Goal: Transaction & Acquisition: Obtain resource

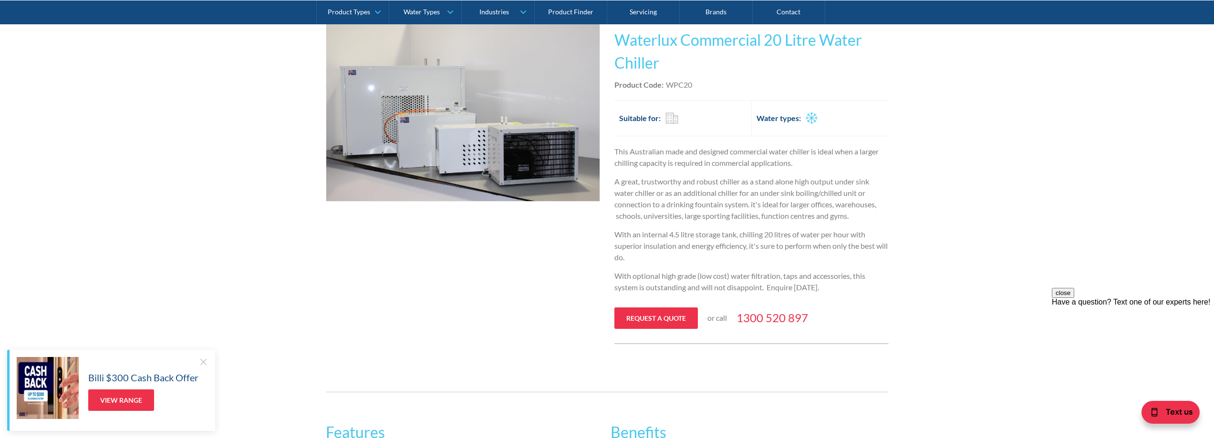
scroll to position [95, 0]
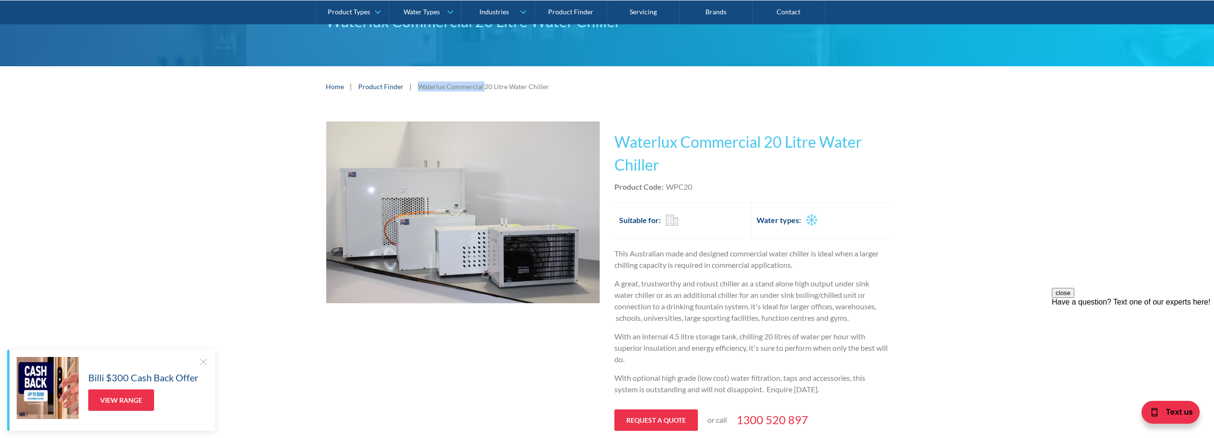
drag, startPoint x: 416, startPoint y: 88, endPoint x: 481, endPoint y: 81, distance: 65.3
click at [481, 81] on div "Home | Product Finder | Waterlux Commercial 20 Litre Water Chiller" at bounding box center [607, 87] width 563 height 12
copy div "Waterlux Commercial"
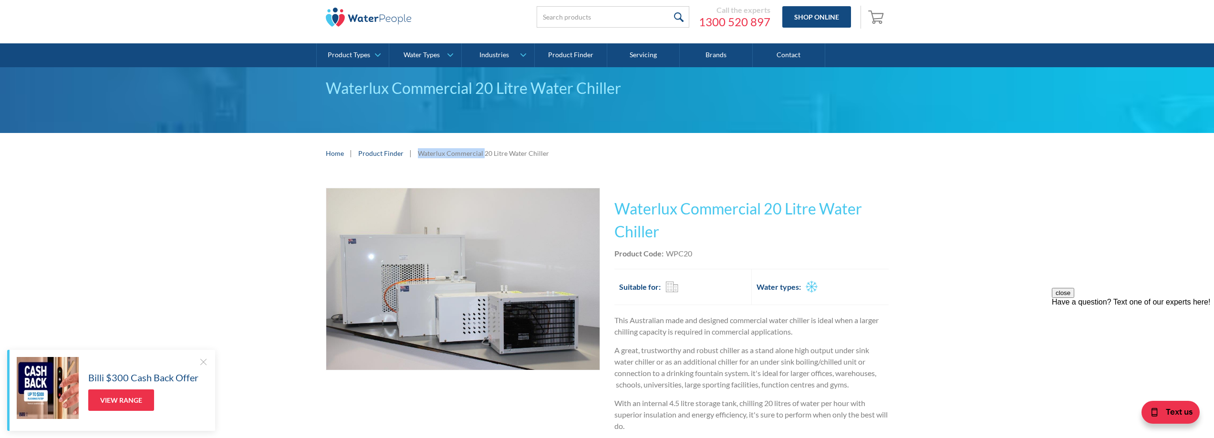
scroll to position [0, 0]
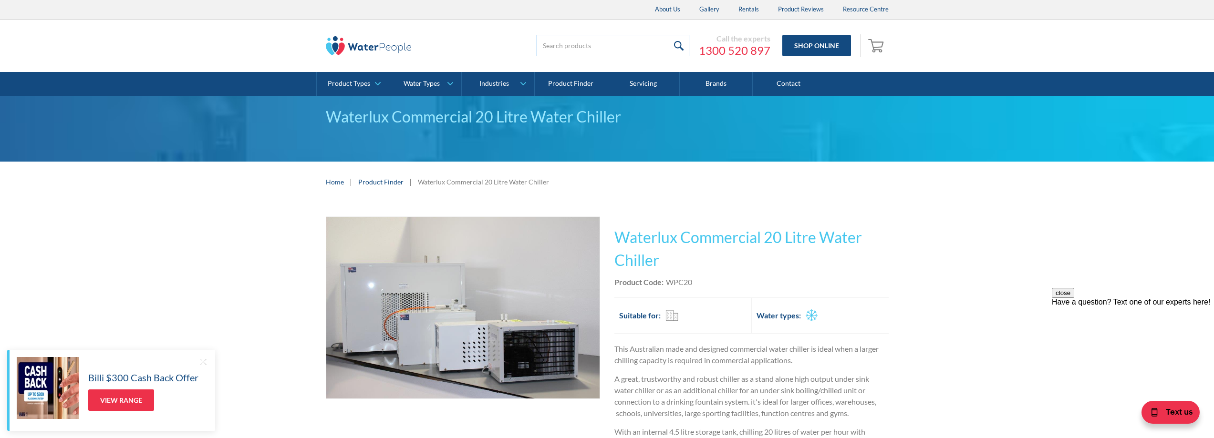
click at [604, 48] on input "search" at bounding box center [612, 45] width 153 height 21
paste input "Waterlux Commercial"
type input "Waterlux Commercial"
click at [669, 35] on input "submit" at bounding box center [679, 45] width 21 height 21
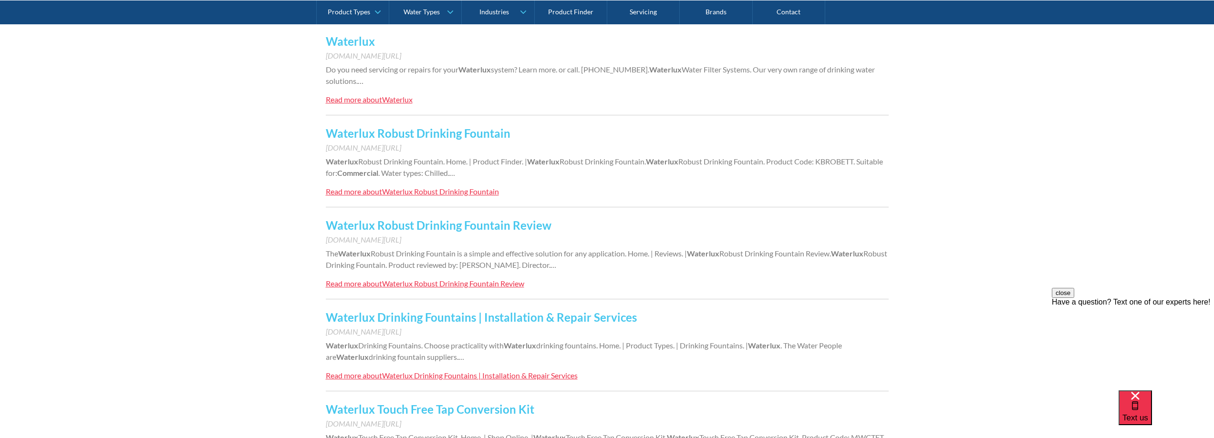
scroll to position [620, 0]
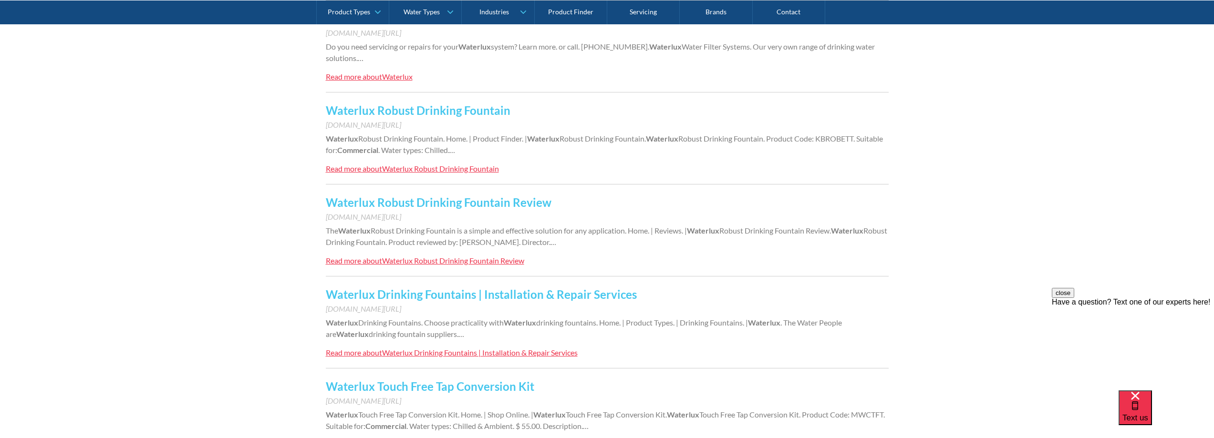
click at [444, 109] on link "Waterlux Robust Drinking Fountain" at bounding box center [418, 110] width 185 height 14
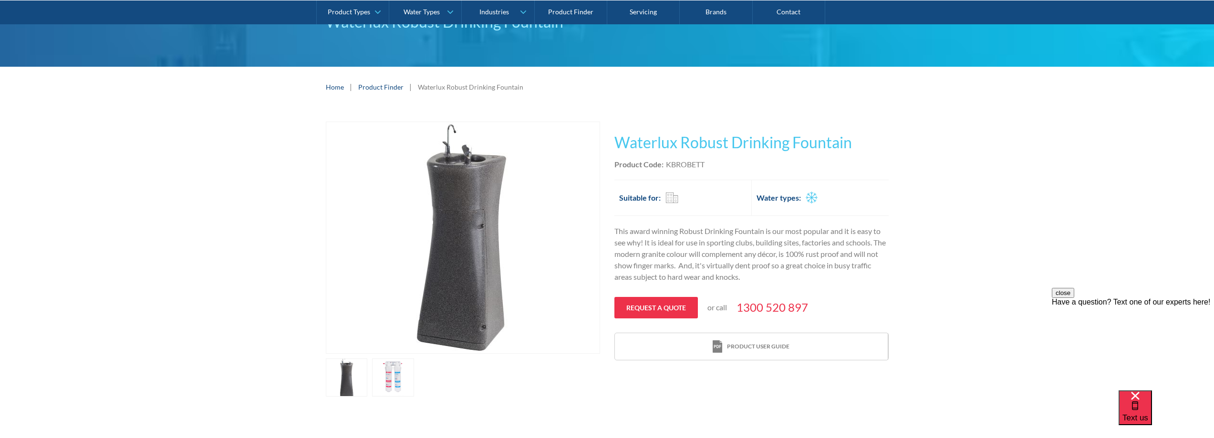
scroll to position [95, 0]
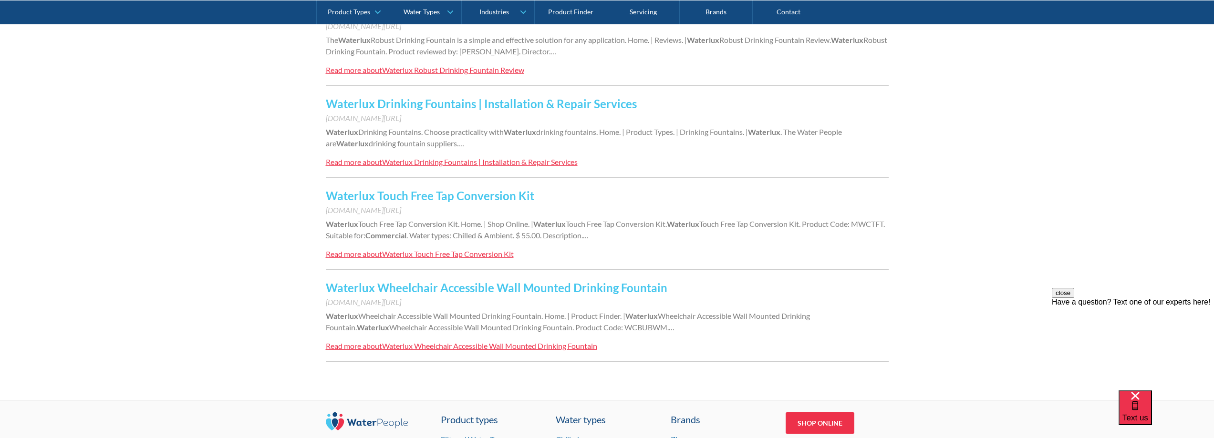
click at [466, 191] on link "Waterlux Touch Free Tap Conversion Kit" at bounding box center [430, 196] width 208 height 14
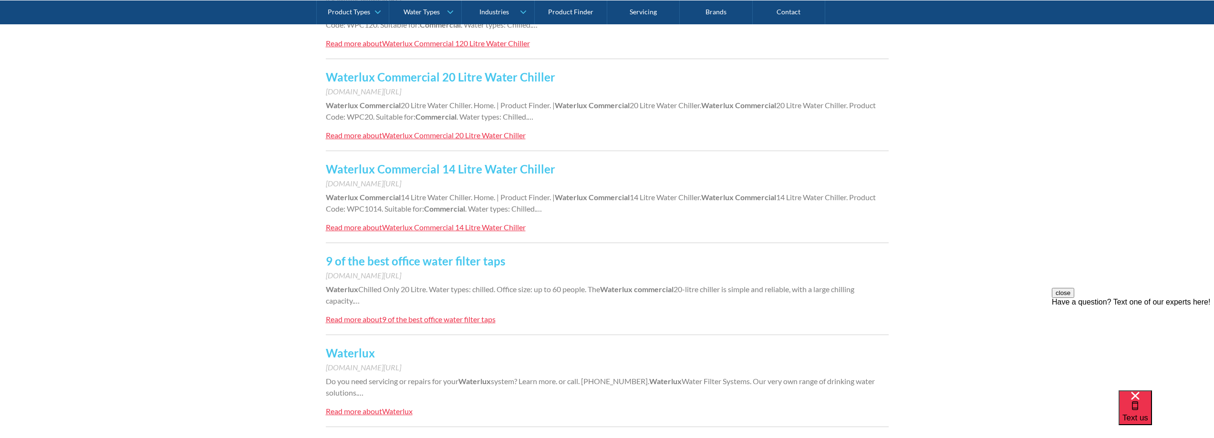
scroll to position [238, 0]
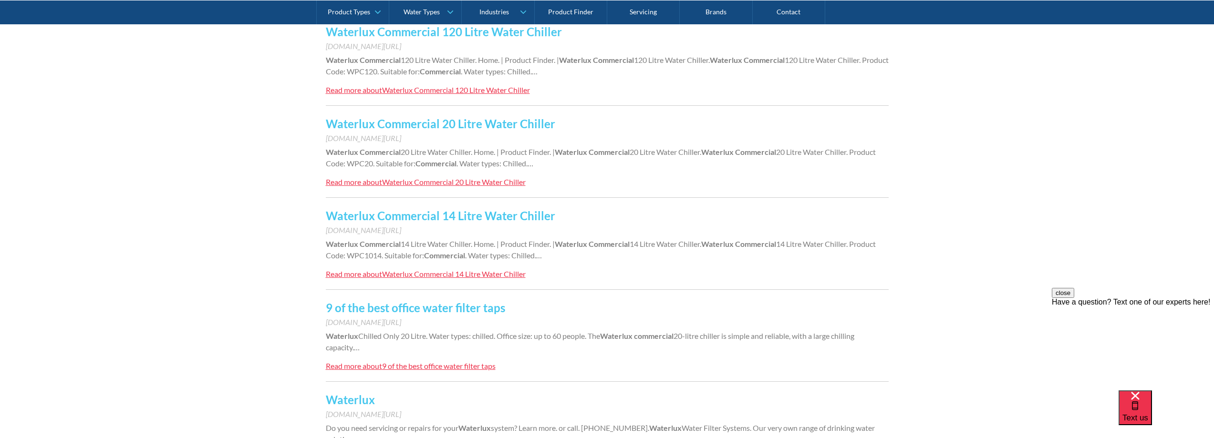
click at [475, 124] on link "Waterlux Commercial 20 Litre Water Chiller" at bounding box center [440, 124] width 229 height 14
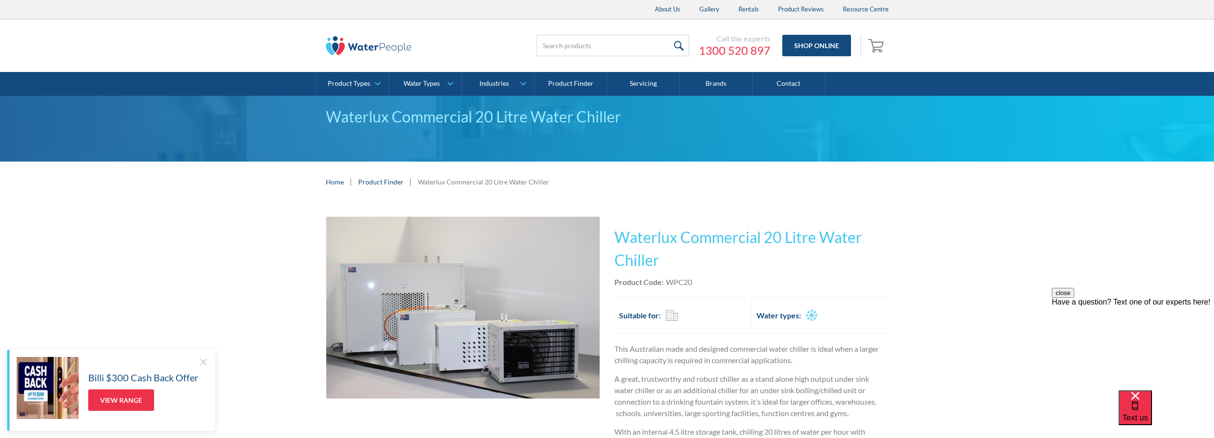
click at [393, 180] on link "Product Finder" at bounding box center [380, 182] width 45 height 10
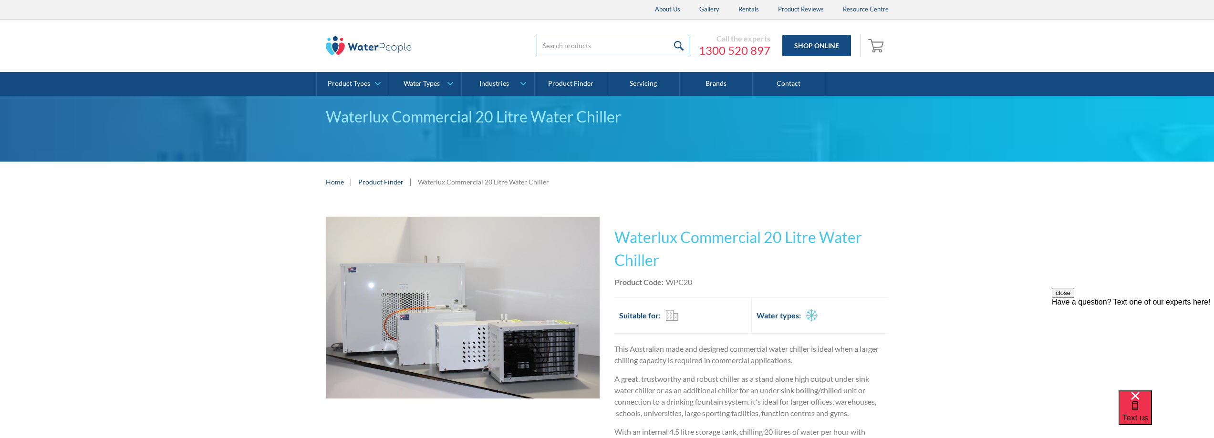
click at [553, 42] on input "search" at bounding box center [612, 45] width 153 height 21
paste input "Waterlux Commercial"
type input "Waterlux Commercial"
click at [677, 47] on input "submit" at bounding box center [679, 45] width 21 height 21
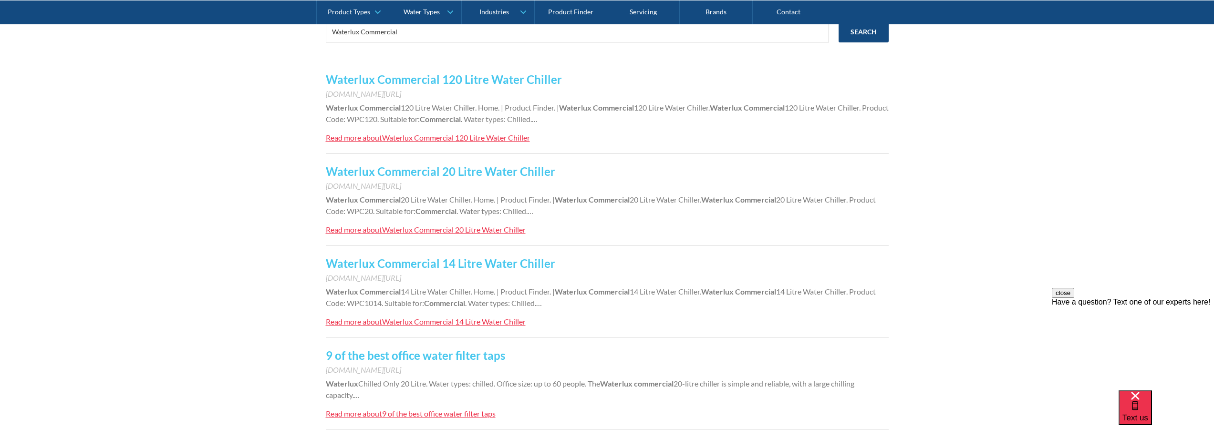
click at [525, 261] on link "Waterlux Commercial 14 Litre Water Chiller" at bounding box center [440, 264] width 229 height 14
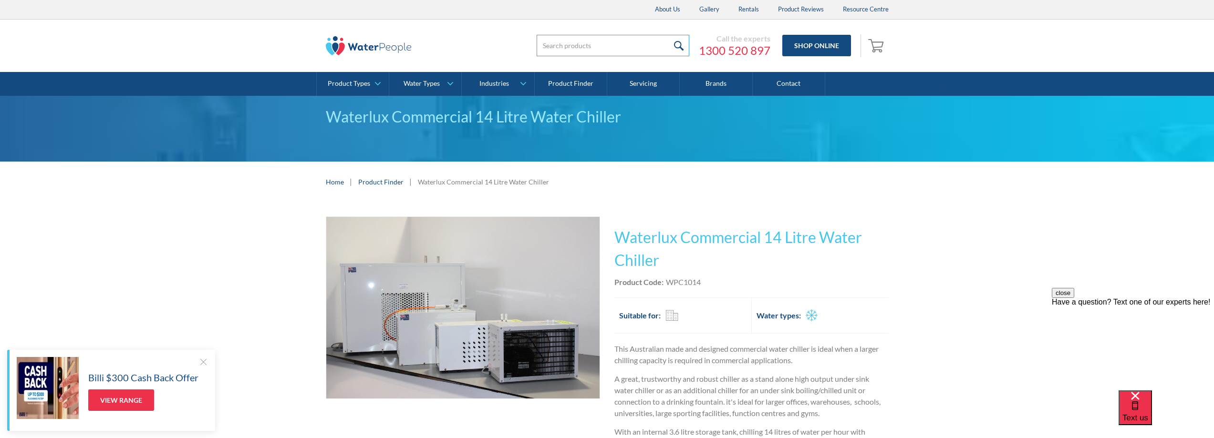
click at [593, 39] on input "search" at bounding box center [612, 45] width 153 height 21
paste input "Waterlux Commercial"
type input "Waterlux Commercial"
click at [669, 35] on input "submit" at bounding box center [679, 45] width 21 height 21
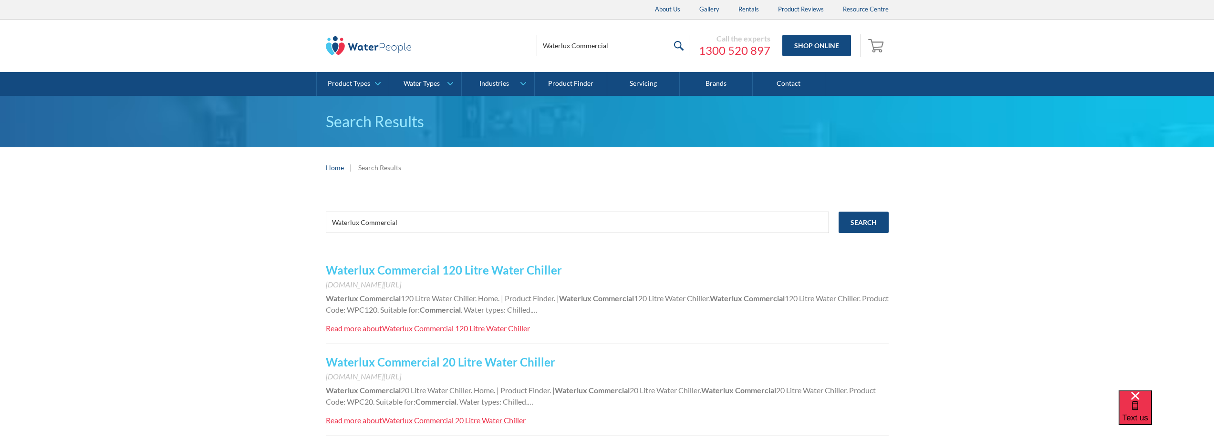
click at [498, 270] on link "Waterlux Commercial 120 Litre Water Chiller" at bounding box center [444, 270] width 236 height 14
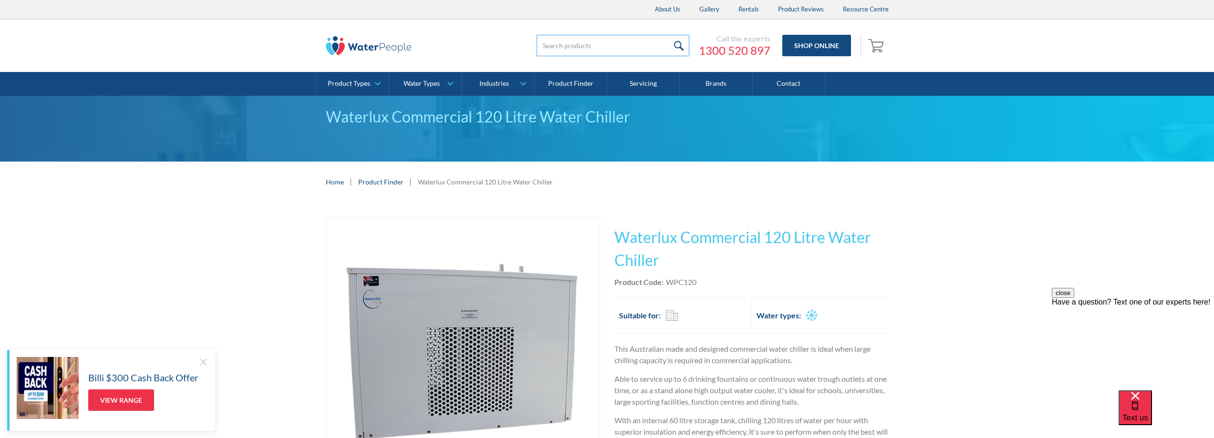
click at [605, 46] on input "search" at bounding box center [612, 45] width 153 height 21
paste input "Waterlux Commercial"
type input "Waterlux Commercial"
click at [669, 35] on input "submit" at bounding box center [679, 45] width 21 height 21
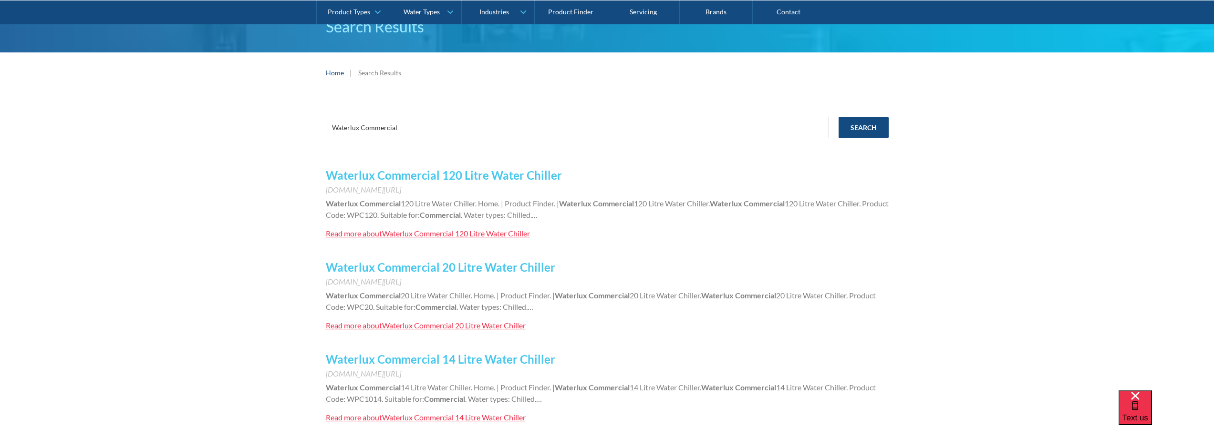
scroll to position [95, 0]
click at [484, 268] on link "Waterlux Commercial 20 Litre Water Chiller" at bounding box center [440, 267] width 229 height 14
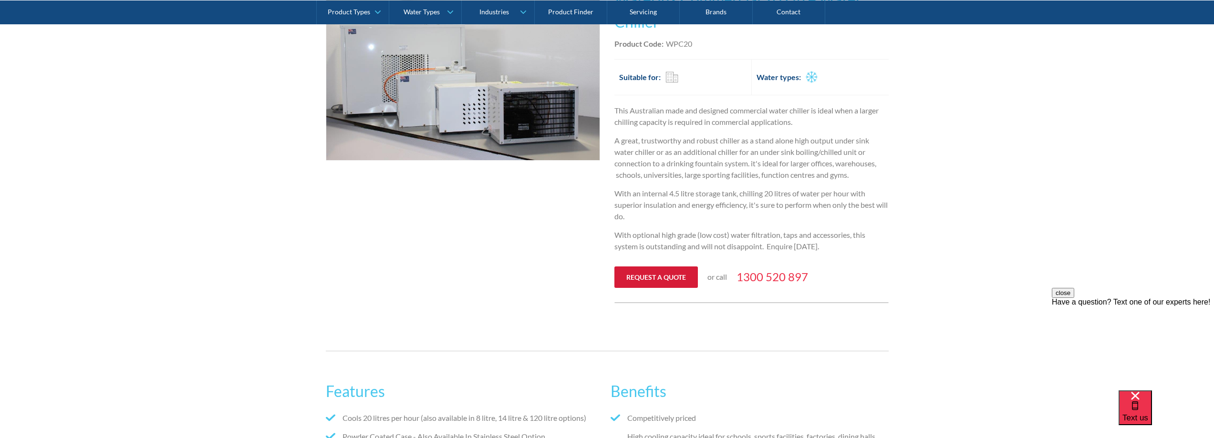
click at [664, 278] on link "Request a quote" at bounding box center [655, 277] width 83 height 21
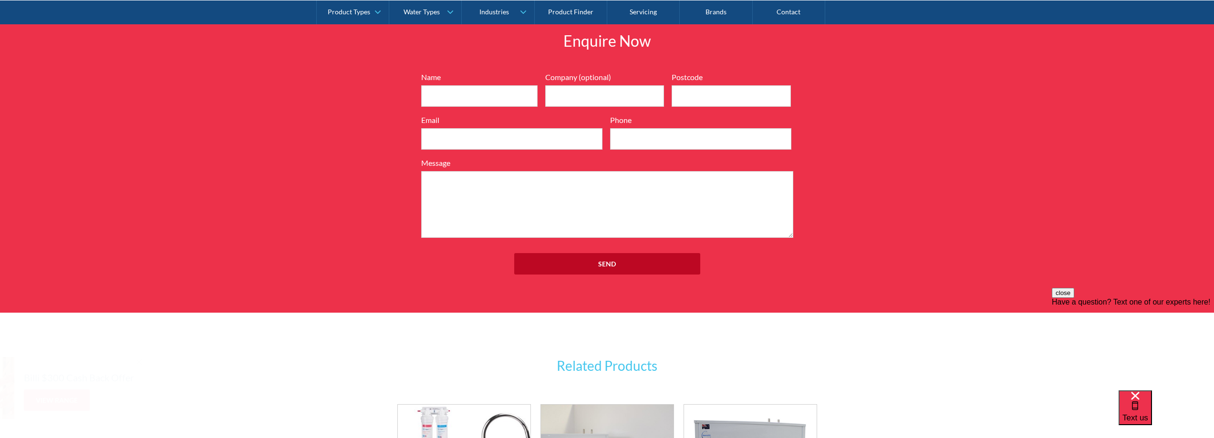
scroll to position [1051, 0]
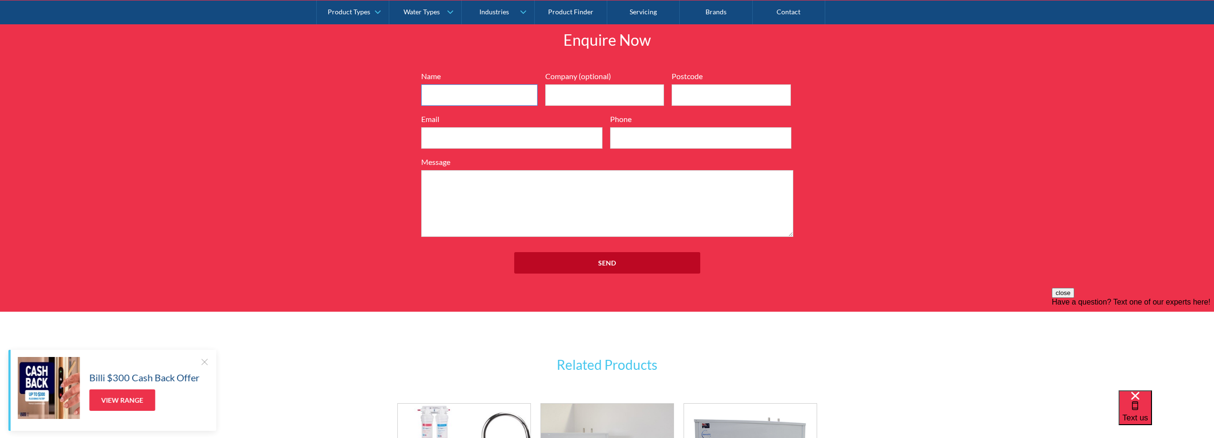
click at [482, 100] on input "Name" at bounding box center [479, 94] width 116 height 21
type input "Bobby Bainbridge"
type input "Nomads"
type input "4819"
type input "mag.gm@nomadsworld.com"
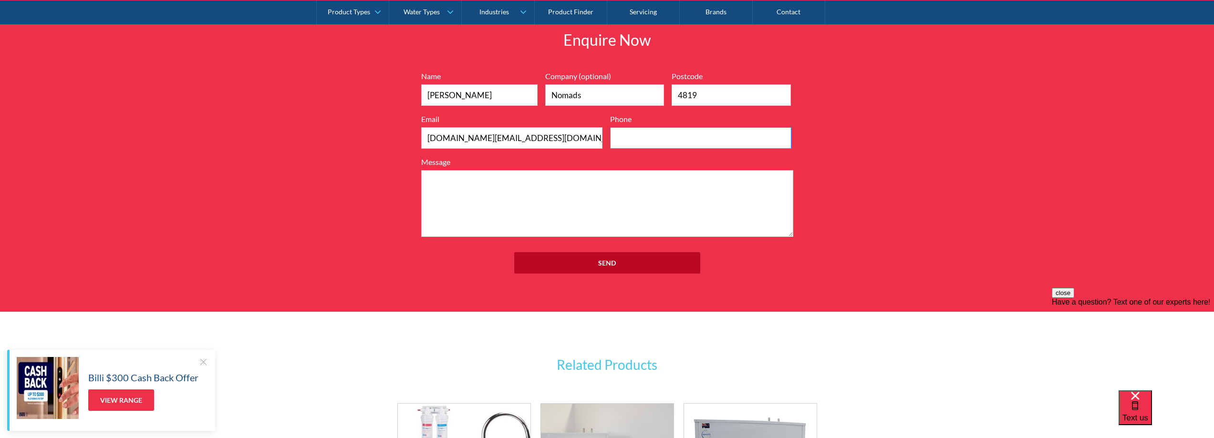
type input "0439846999"
click at [572, 192] on textarea "Message" at bounding box center [607, 203] width 372 height 67
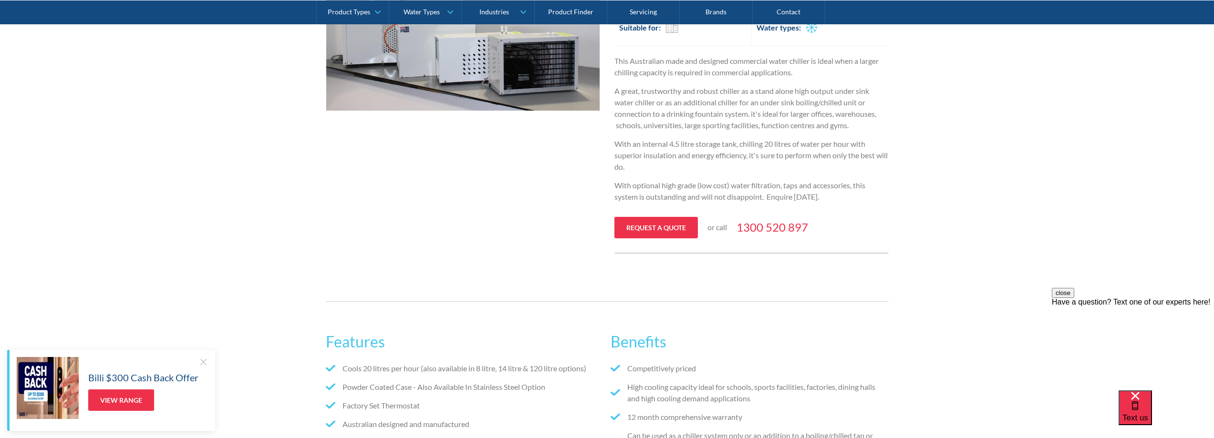
scroll to position [97, 0]
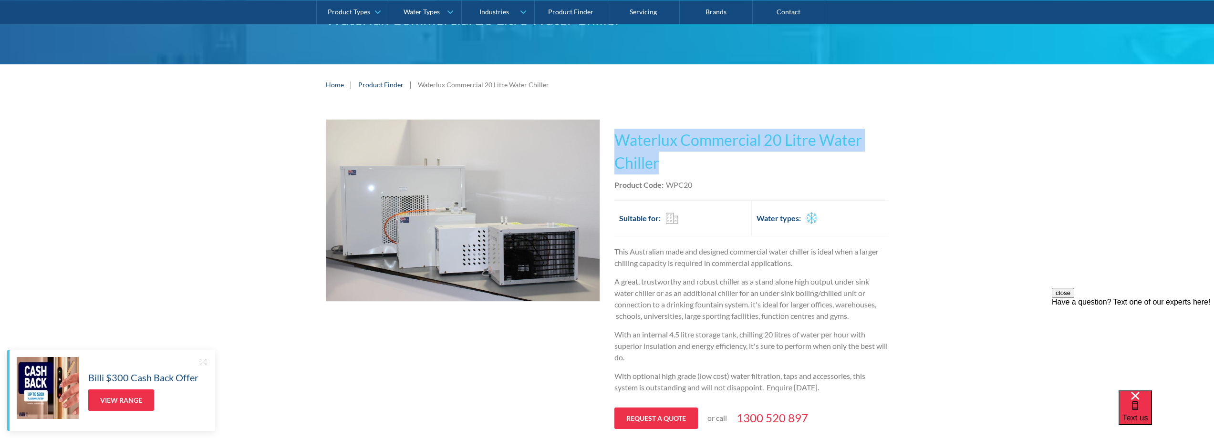
drag, startPoint x: 664, startPoint y: 165, endPoint x: 611, endPoint y: 144, distance: 56.8
click at [611, 144] on div "Play video Fits Most Brands Best Seller No items found. This tap design is incl…" at bounding box center [607, 281] width 563 height 325
drag, startPoint x: 695, startPoint y: 186, endPoint x: 611, endPoint y: 144, distance: 93.2
click at [611, 144] on div "Play video Fits Most Brands Best Seller No items found. This tap design is incl…" at bounding box center [607, 281] width 563 height 325
copy div "Waterlux Commercial 20 Litre Water Chiller No items found. Waterlux Touch Free …"
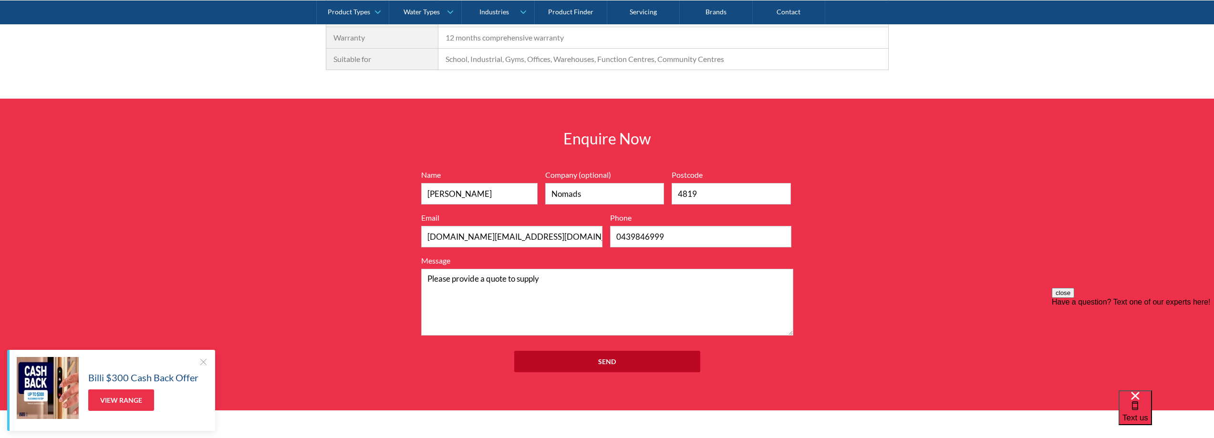
scroll to position [956, 0]
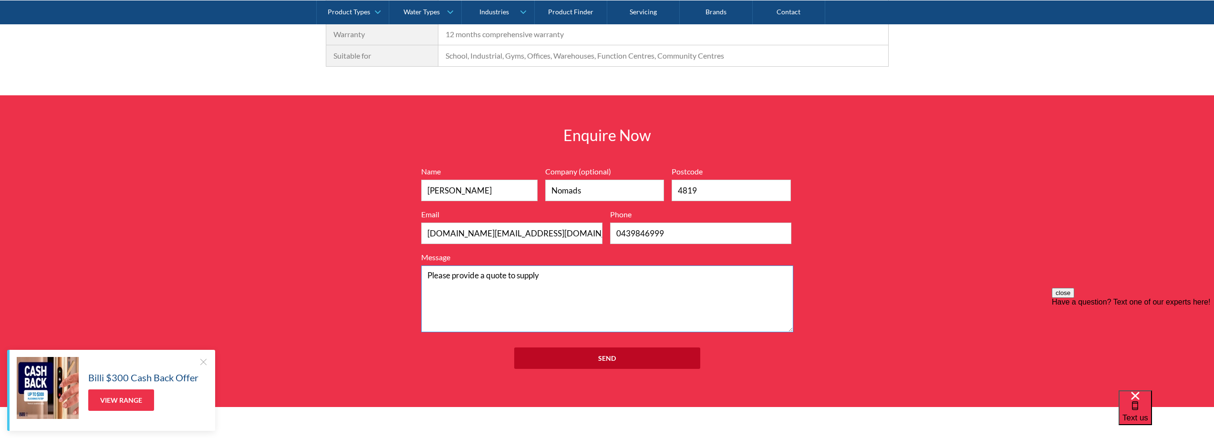
click at [624, 284] on textarea "Please provide a quote to supply" at bounding box center [607, 299] width 372 height 67
paste textarea "Waterlux Commercial 20 Litre Water Chiller Product Code:WPC20"
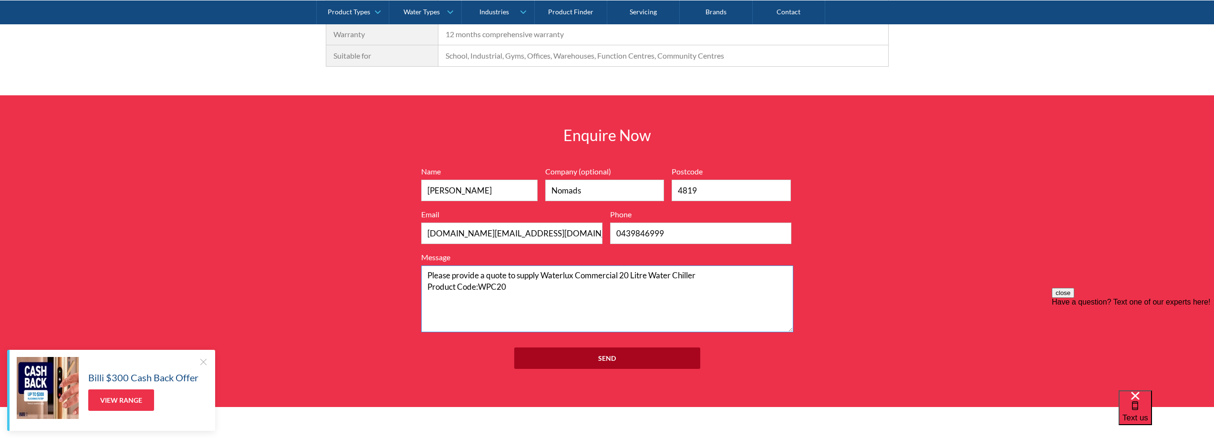
type textarea "Please provide a quote to supply Waterlux Commercial 20 Litre Water Chiller Pro…"
click at [618, 353] on input "Send" at bounding box center [607, 358] width 186 height 21
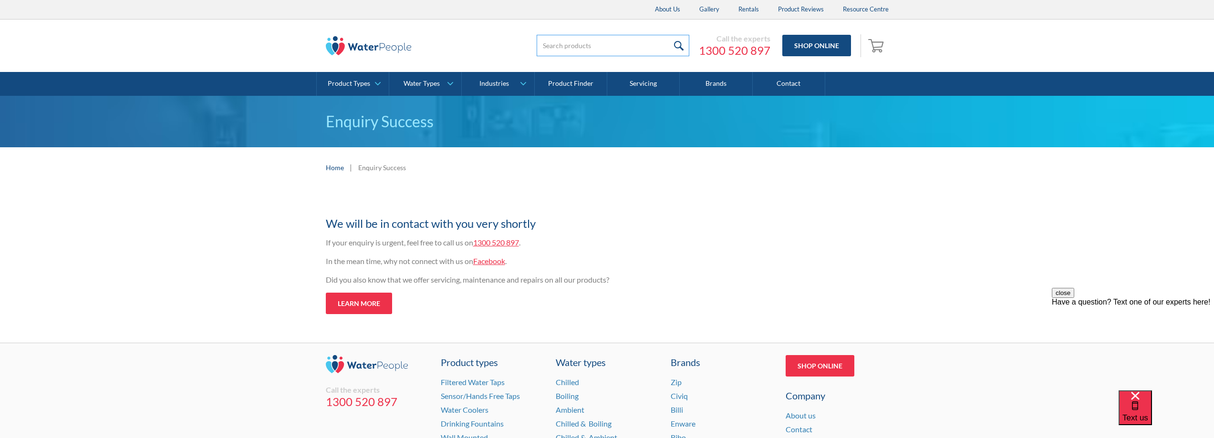
click at [590, 53] on input "search" at bounding box center [612, 45] width 153 height 21
paste input "Waterlux Commercial 20 Litre Water Chiller Product Code:WPC20"
type input "Waterlux Commercial 20 Litre Water Chiller Product Code:WPC20"
click at [669, 35] on input "submit" at bounding box center [679, 45] width 21 height 21
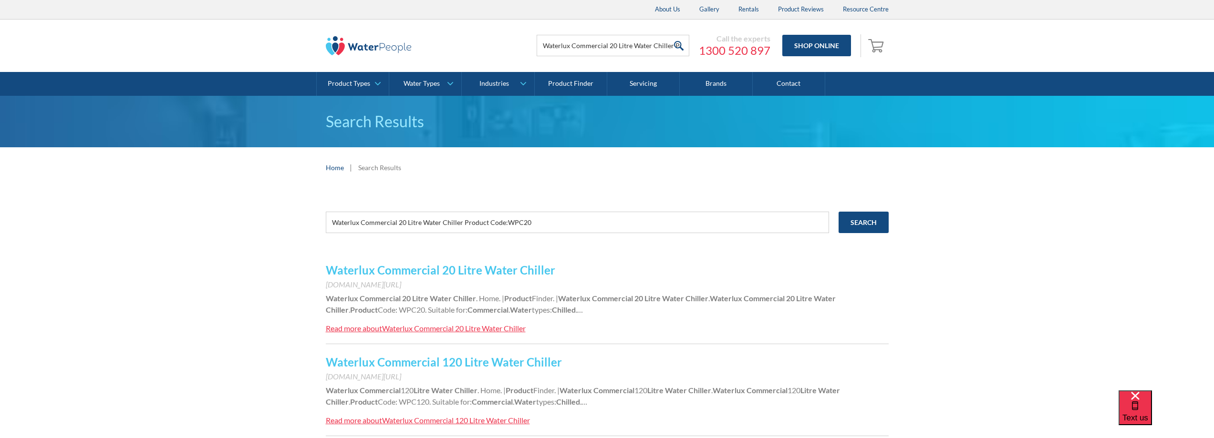
click at [494, 274] on link "Waterlux Commercial 20 Litre Water Chiller" at bounding box center [440, 270] width 229 height 14
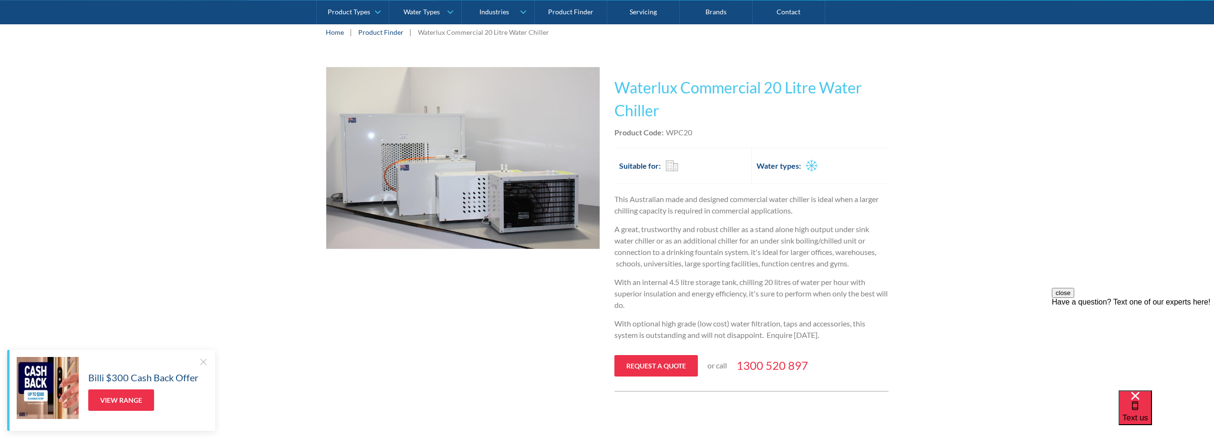
scroll to position [143, 0]
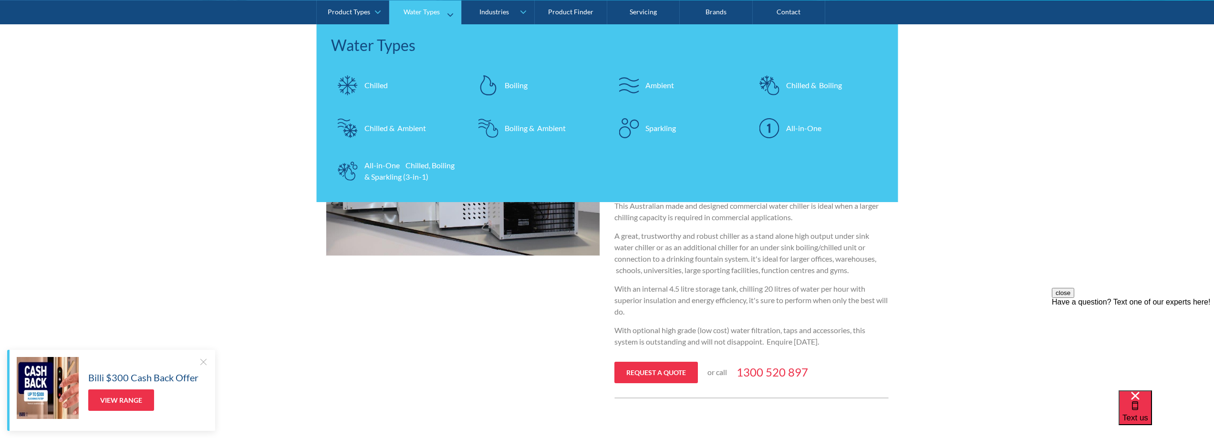
click at [374, 83] on div "Chilled" at bounding box center [375, 84] width 23 height 11
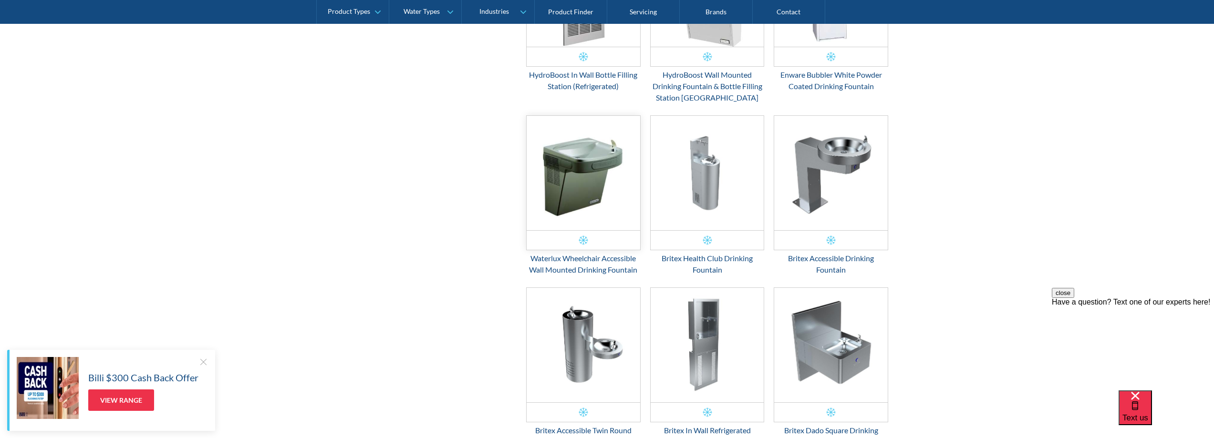
scroll to position [715, 0]
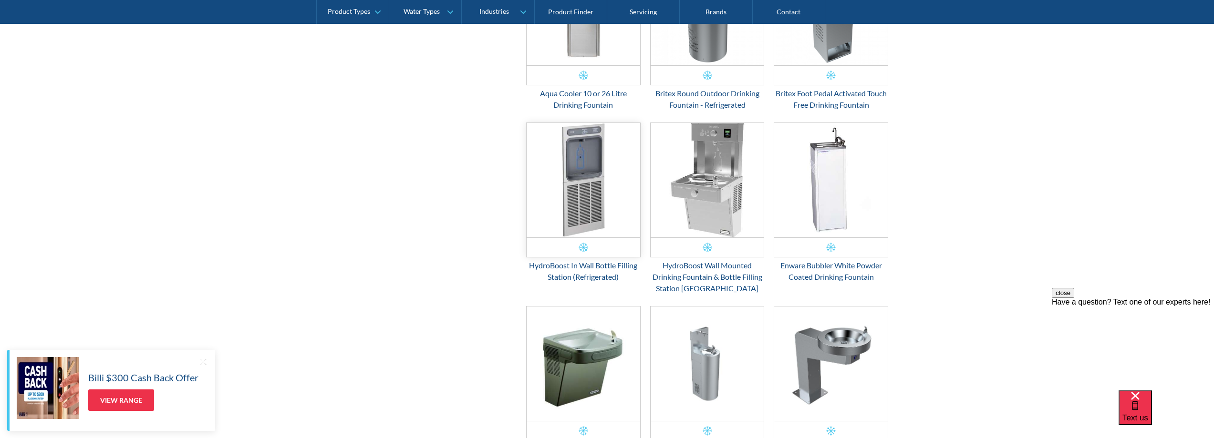
click at [600, 211] on img "Email Form 3" at bounding box center [582, 180] width 113 height 114
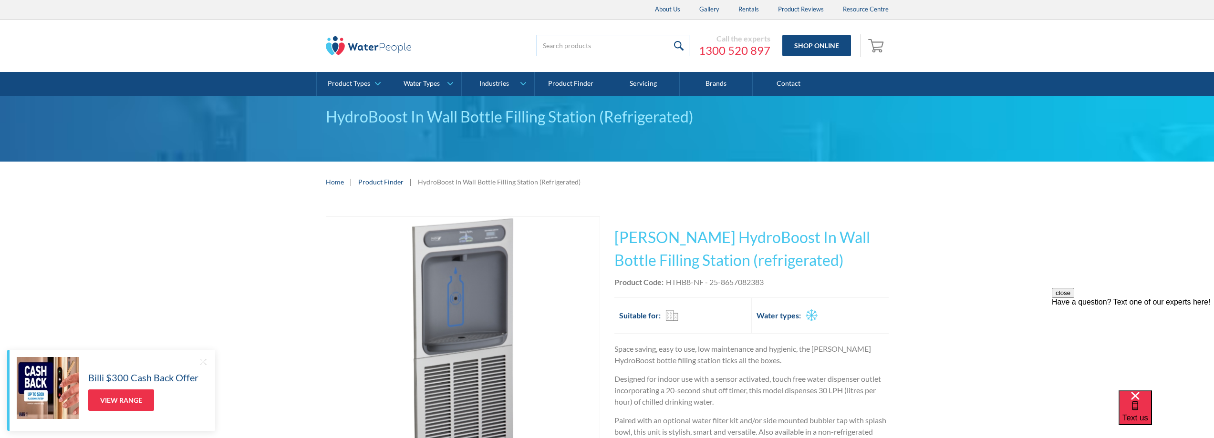
click at [561, 42] on input "search" at bounding box center [612, 45] width 153 height 21
paste input "Urban BF200WM 2 Tap Wall Mounted Bottle Refill"
type input "Urban BF200WM 2 Tap Wall Mounted Bottle Refill"
click at [669, 35] on input "submit" at bounding box center [679, 45] width 21 height 21
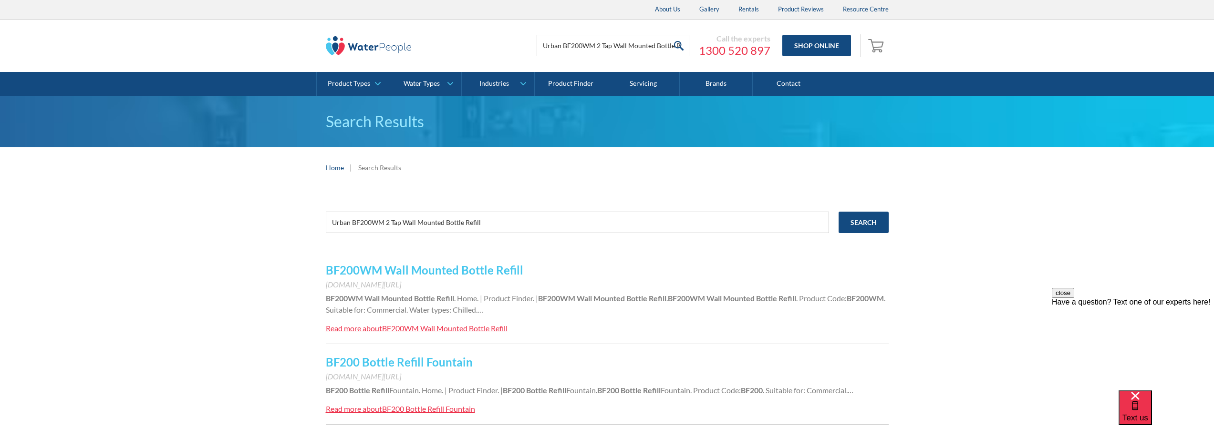
click at [495, 271] on link "BF200WM Wall Mounted Bottle Refill" at bounding box center [424, 270] width 197 height 14
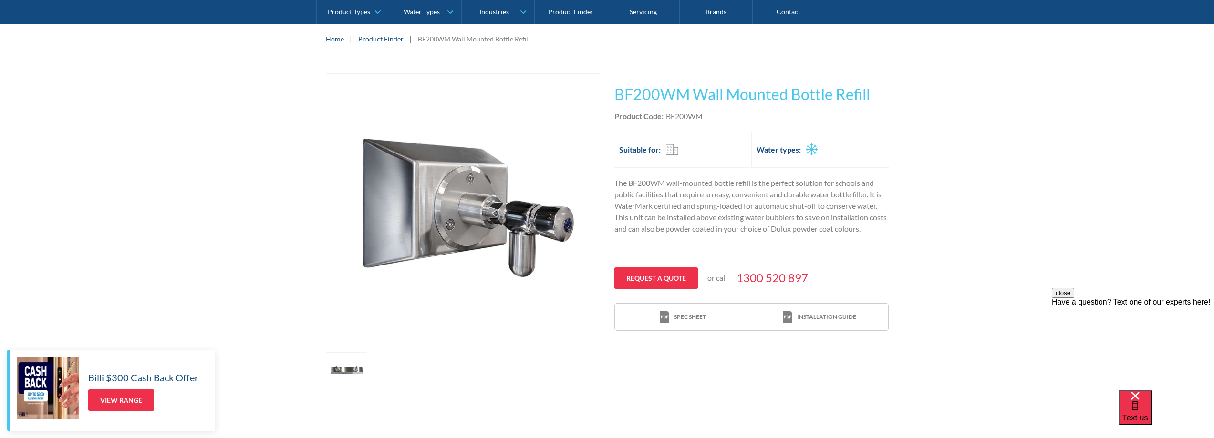
click at [198, 361] on div at bounding box center [203, 362] width 10 height 10
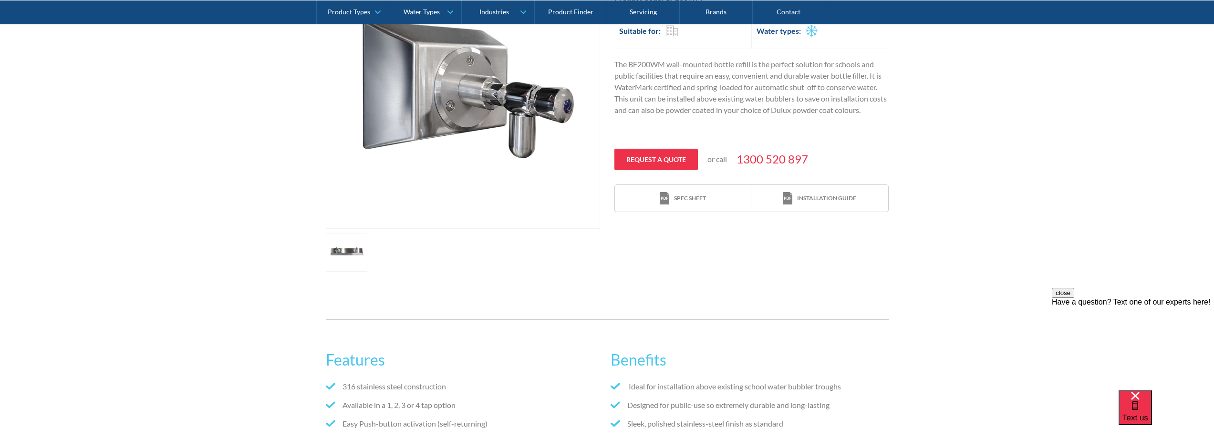
scroll to position [286, 0]
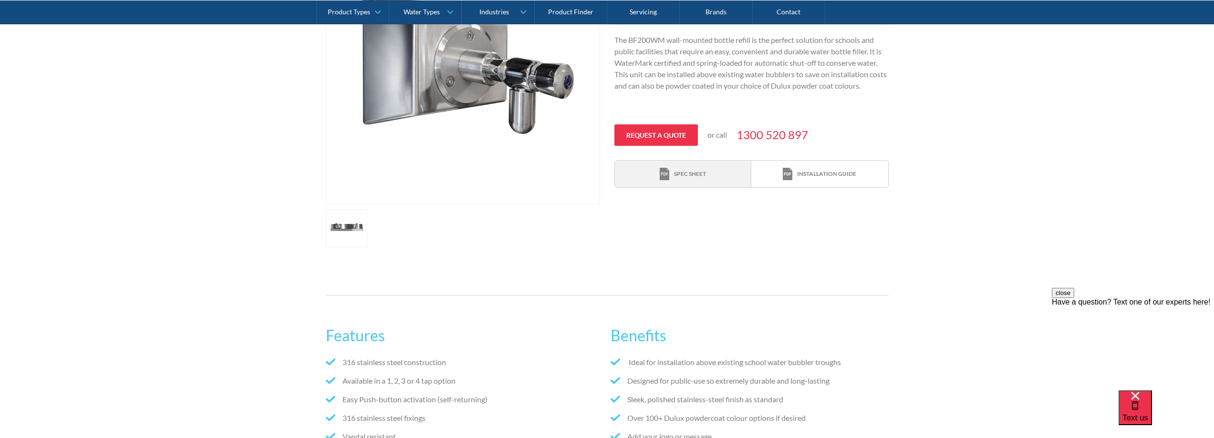
click at [697, 175] on div "Spec sheet" at bounding box center [690, 174] width 32 height 9
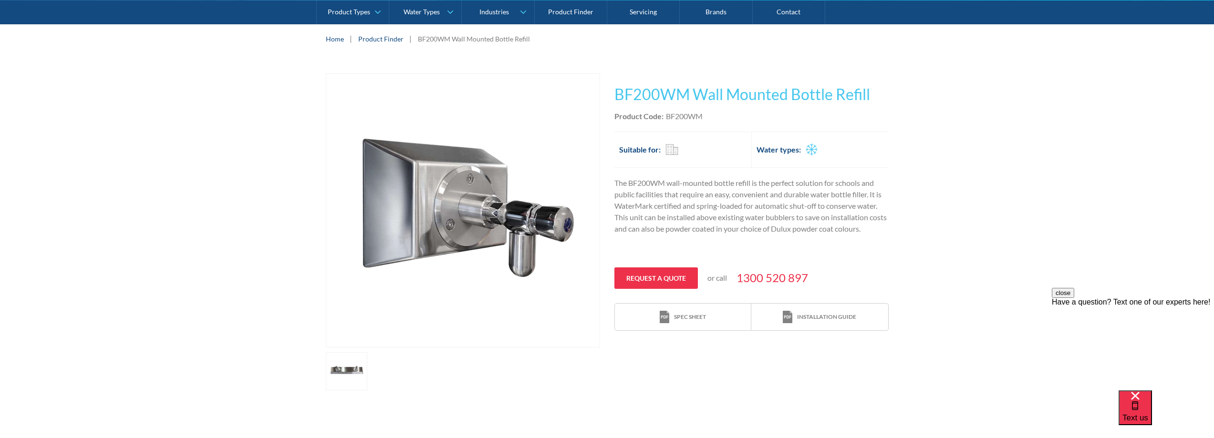
scroll to position [0, 0]
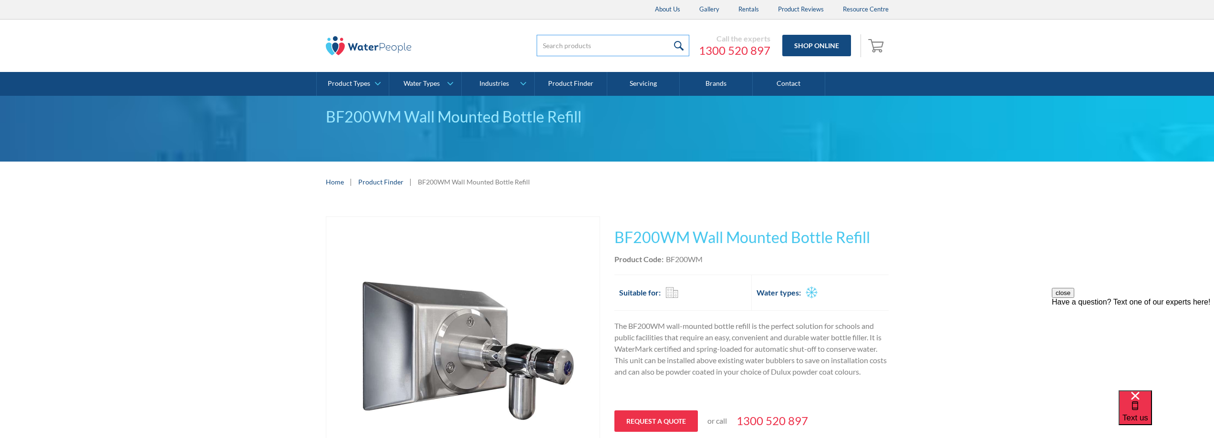
click at [618, 48] on input "search" at bounding box center [612, 45] width 153 height 21
type input "Waterlux Commercial"
click at [684, 46] on input "submit" at bounding box center [679, 45] width 21 height 21
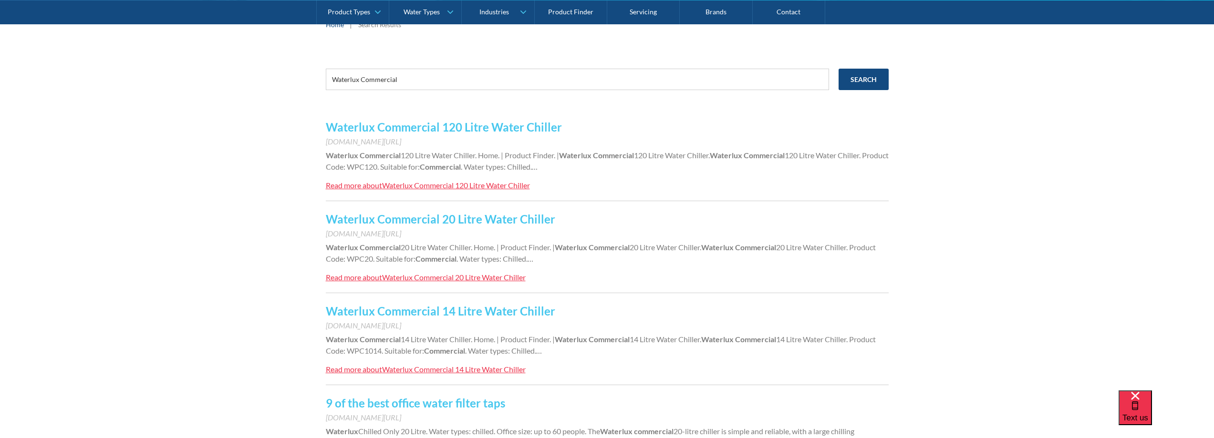
click at [493, 216] on link "Waterlux Commercial 20 Litre Water Chiller" at bounding box center [440, 219] width 229 height 14
